Goal: Book appointment/travel/reservation

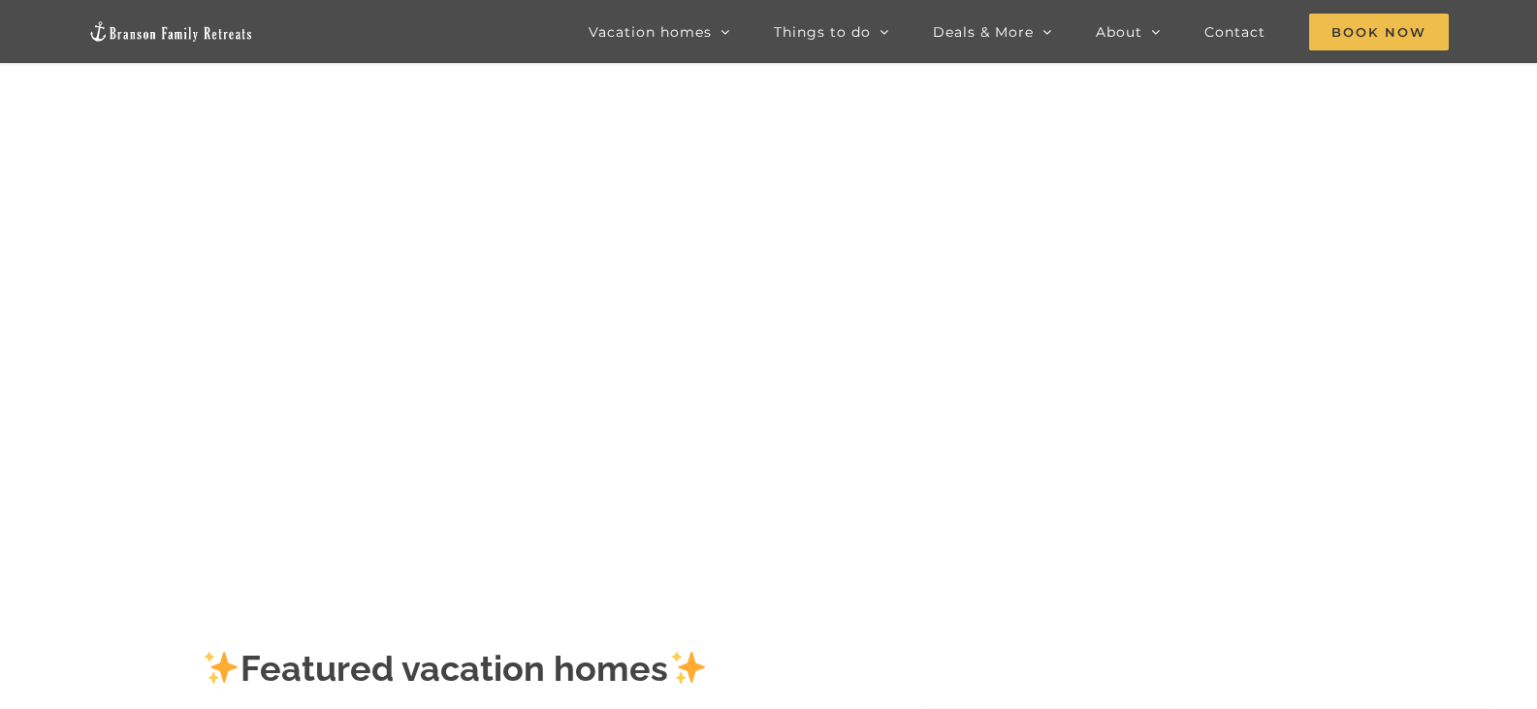
scroll to position [97, 0]
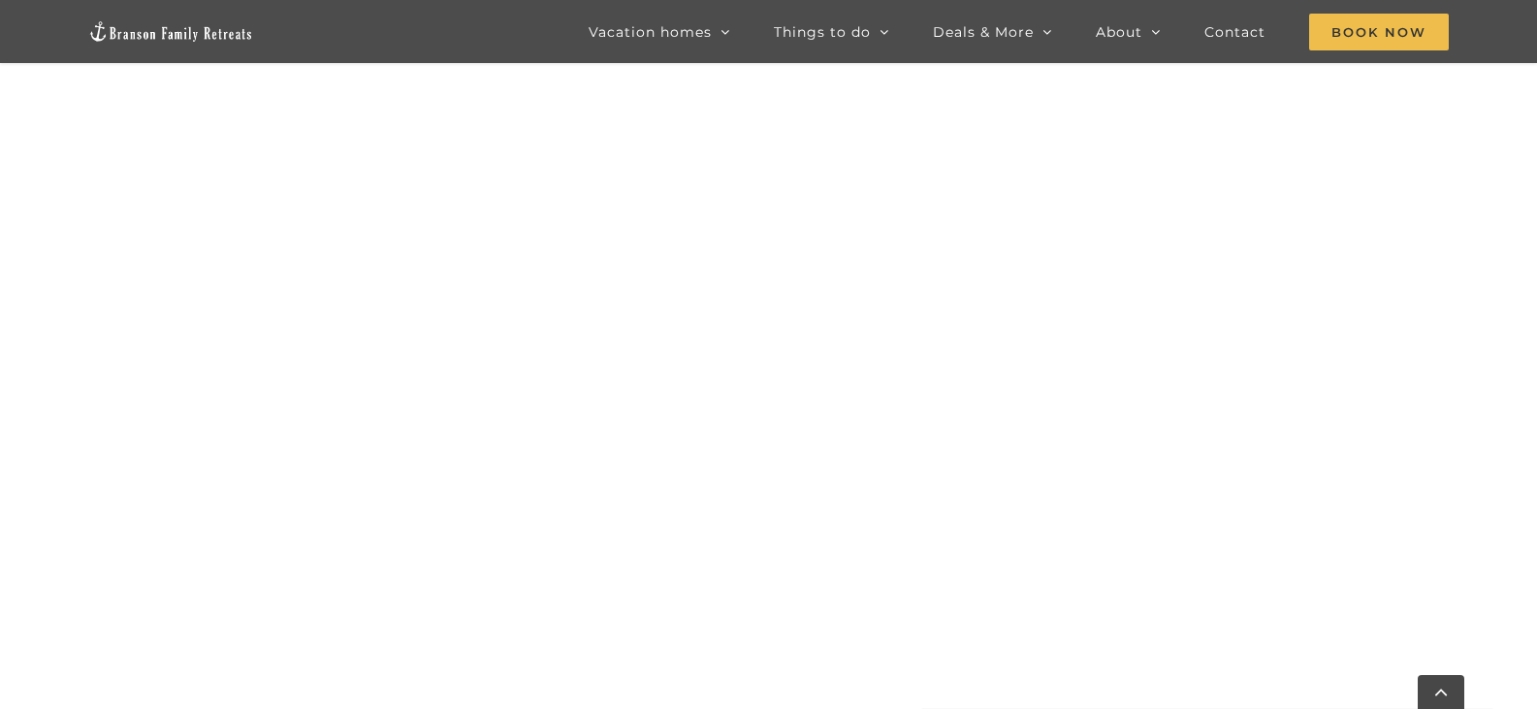
scroll to position [1003, 0]
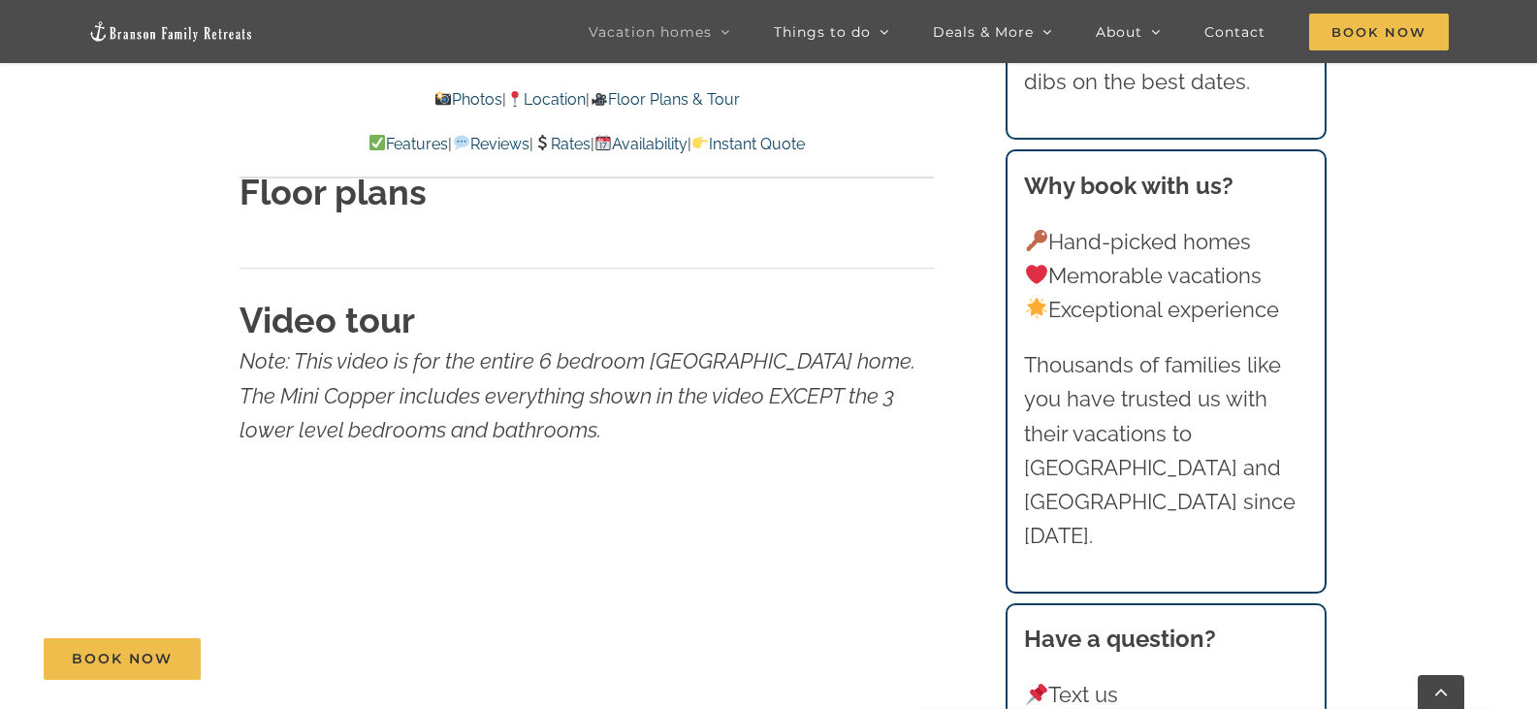
scroll to position [6593, 0]
